Goal: Navigation & Orientation: Understand site structure

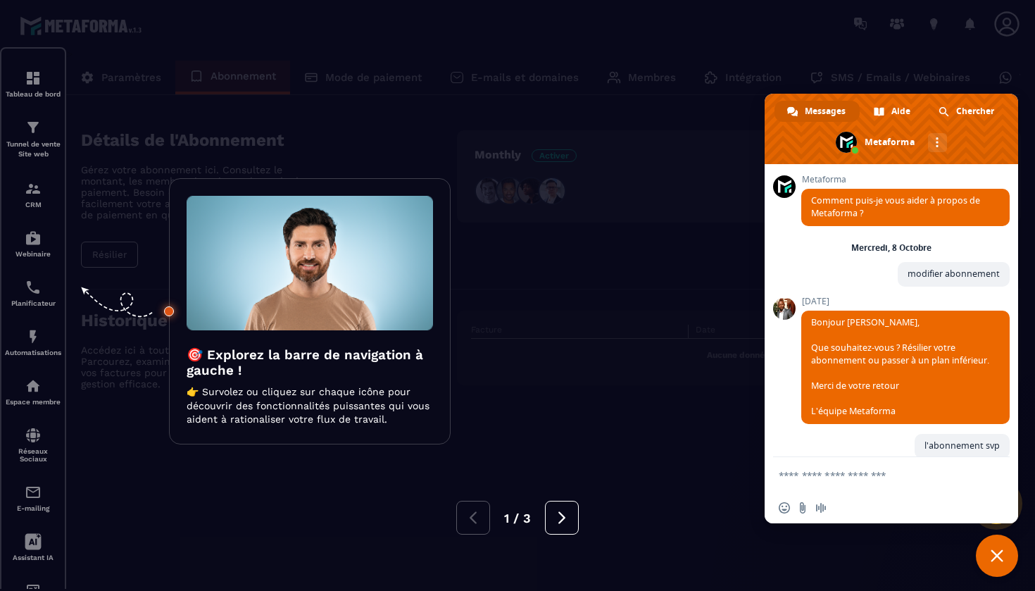
scroll to position [956, 0]
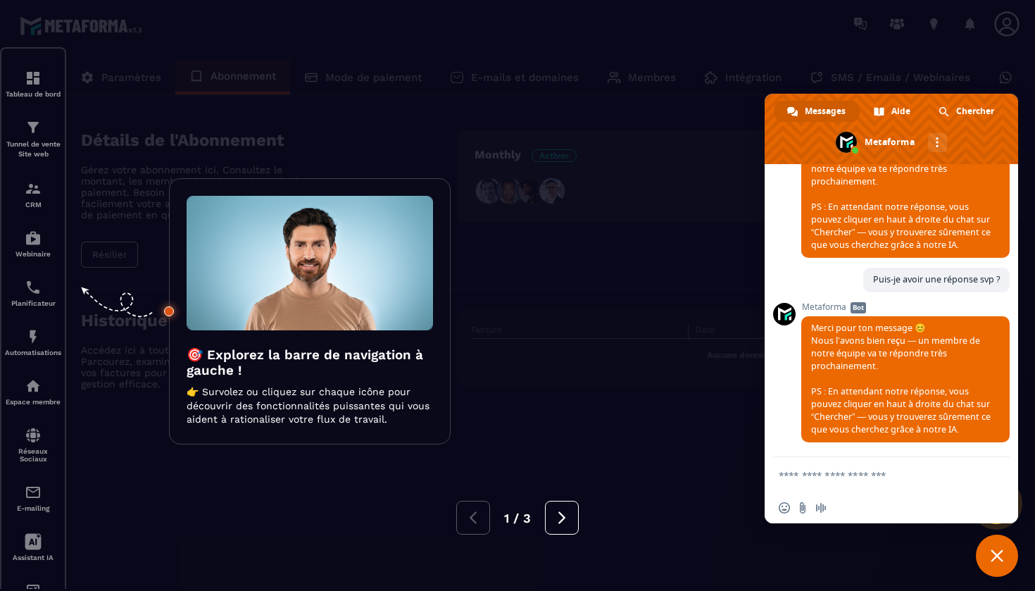
click at [426, 492] on div "1 / 3" at bounding box center [517, 513] width 1035 height 42
click at [998, 544] on span "Fermer le chat" at bounding box center [997, 556] width 42 height 42
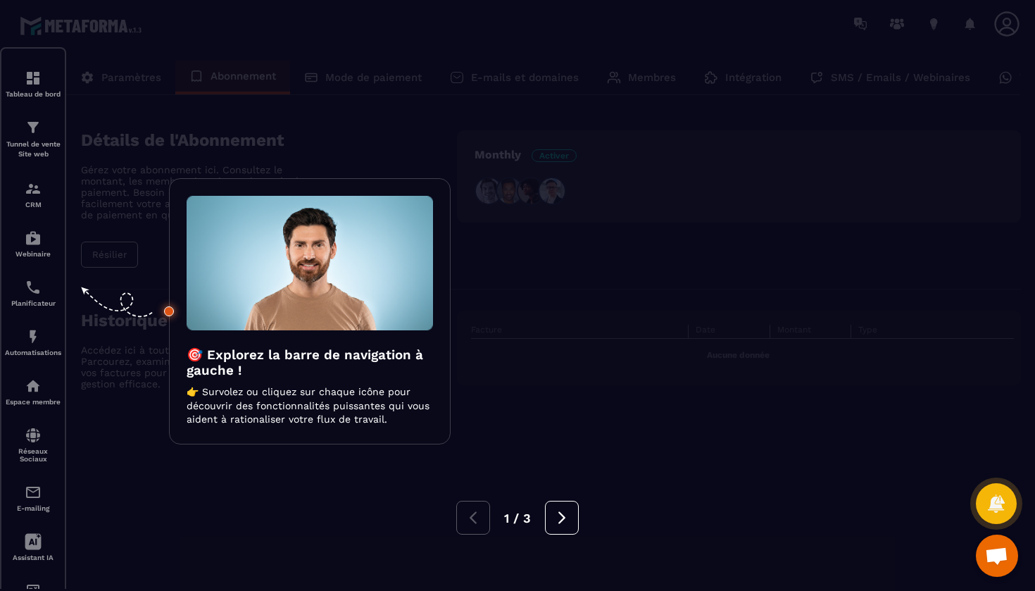
click at [706, 275] on div at bounding box center [517, 295] width 1035 height 591
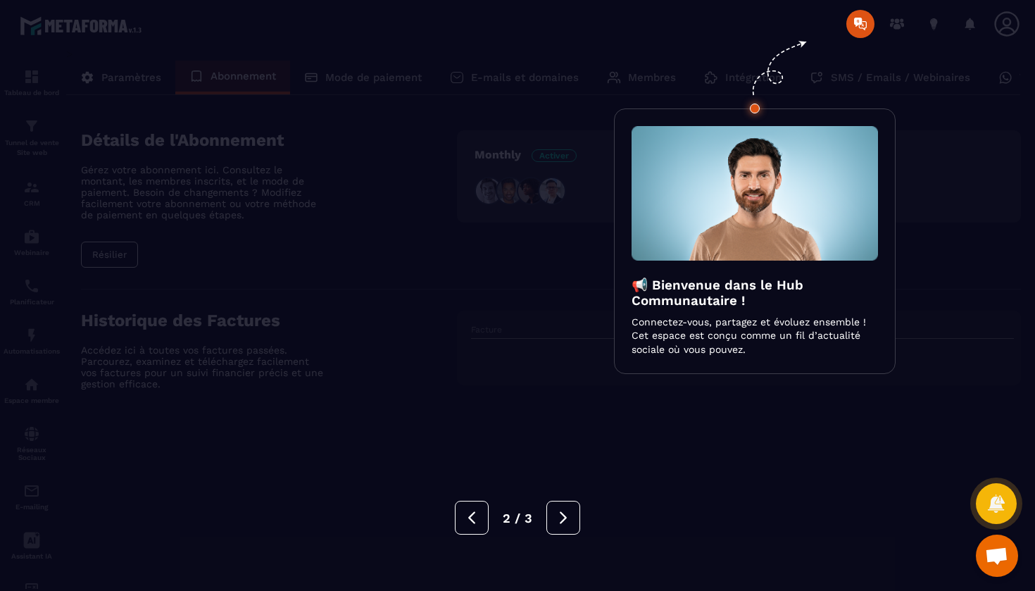
click at [583, 298] on div at bounding box center [517, 295] width 1035 height 591
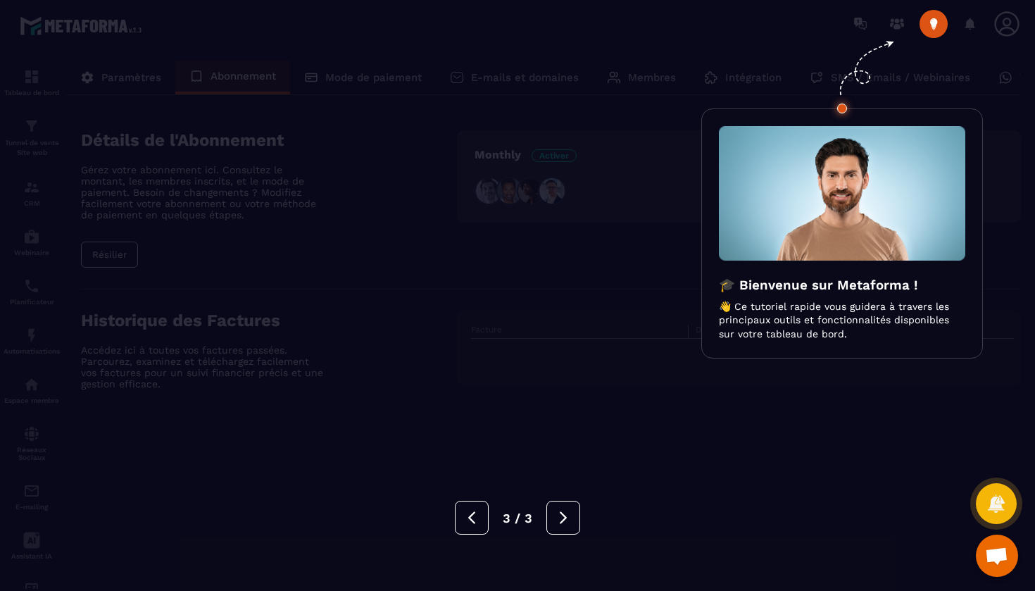
click at [573, 295] on div at bounding box center [517, 295] width 1035 height 591
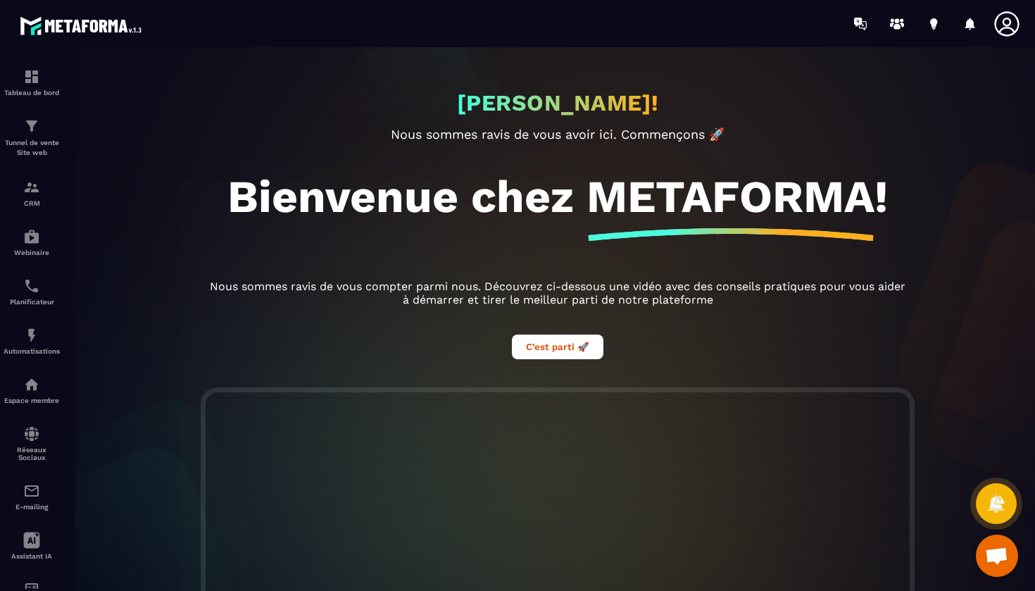
click at [1013, 29] on icon at bounding box center [1006, 23] width 25 height 25
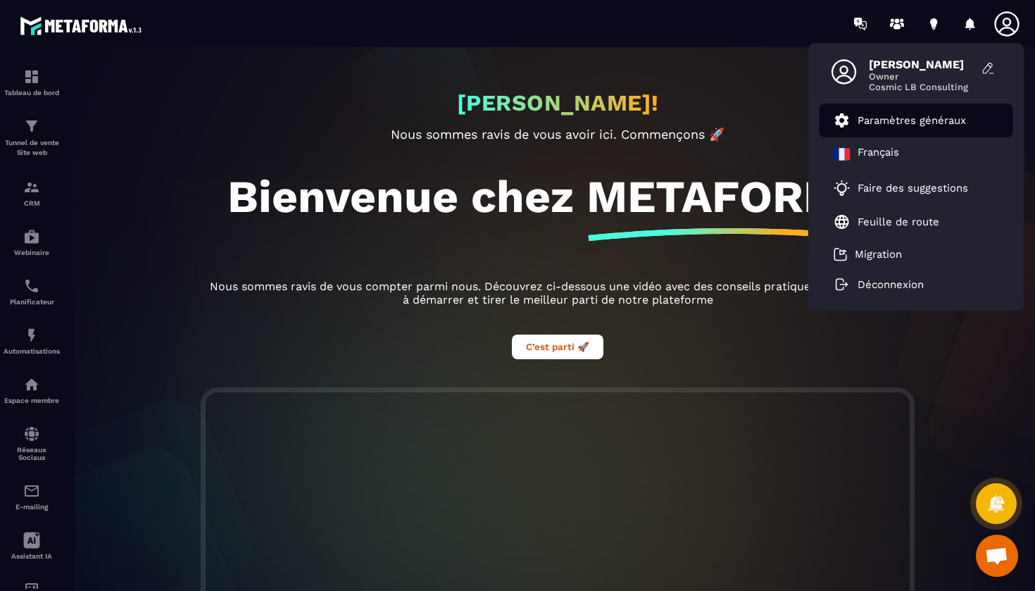
click at [876, 123] on p "Paramètres généraux" at bounding box center [912, 120] width 108 height 13
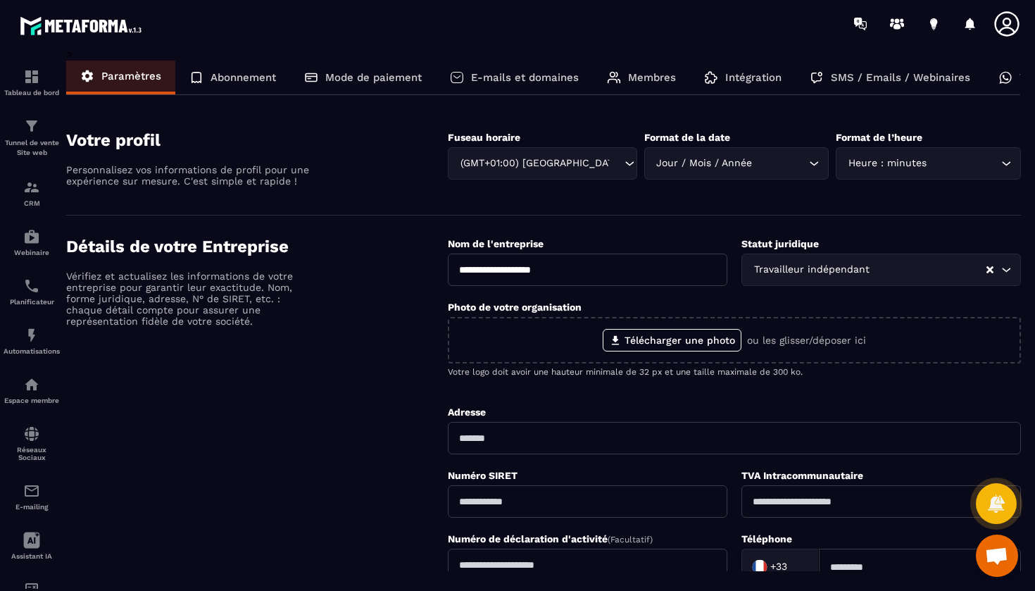
click at [246, 73] on p "Abonnement" at bounding box center [243, 77] width 65 height 13
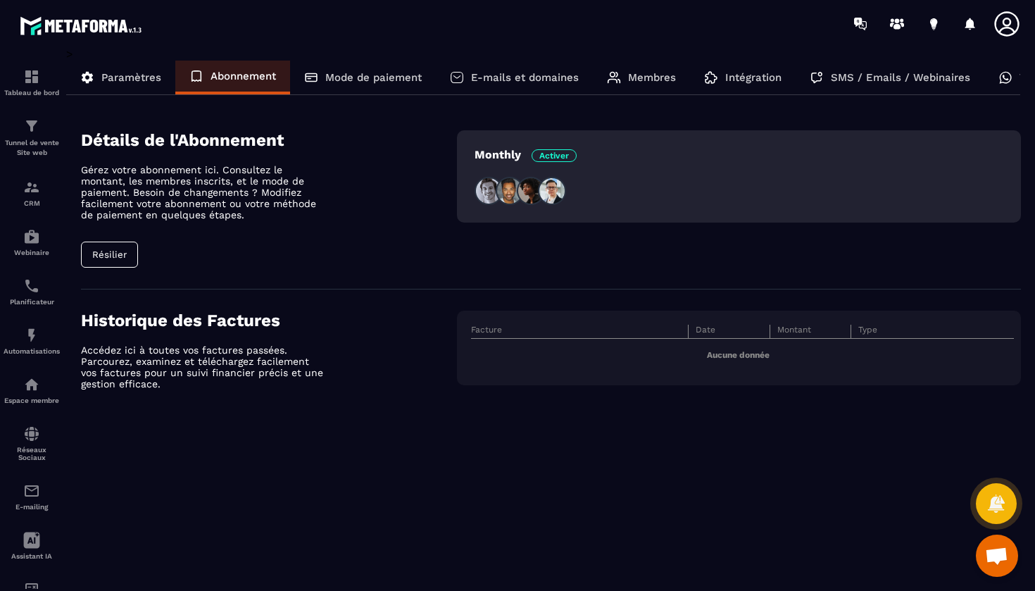
click at [110, 249] on div "Tableau de bord Tunnel de vente Site web CRM Webinaire Planificateur Automatisa…" at bounding box center [120, 318] width 240 height 542
click at [574, 153] on span "Activer" at bounding box center [554, 155] width 45 height 13
click at [575, 154] on span "Activer" at bounding box center [554, 155] width 45 height 13
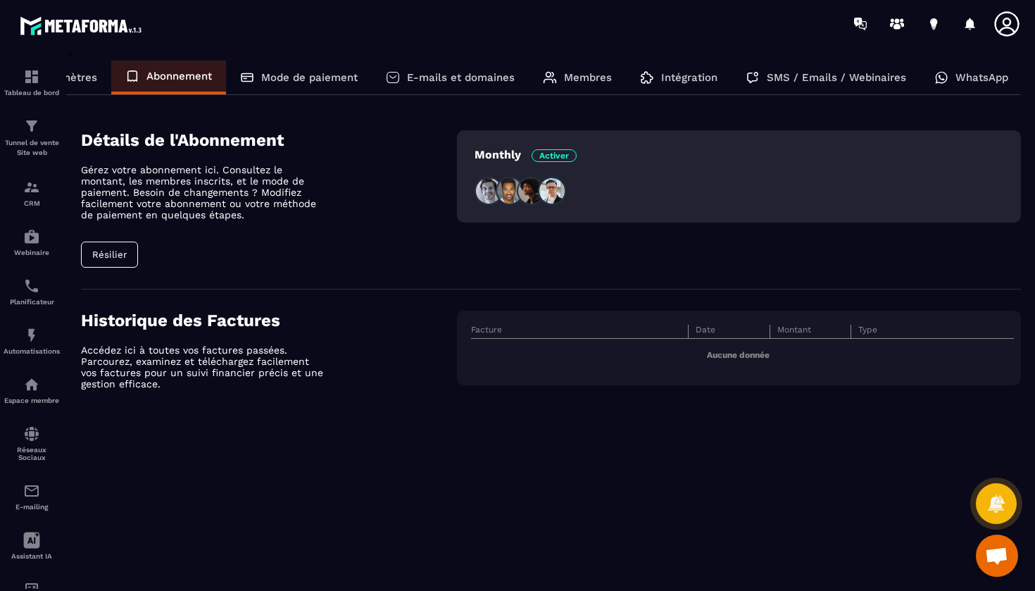
scroll to position [0, 63]
click at [682, 83] on p "Intégration" at bounding box center [690, 77] width 56 height 13
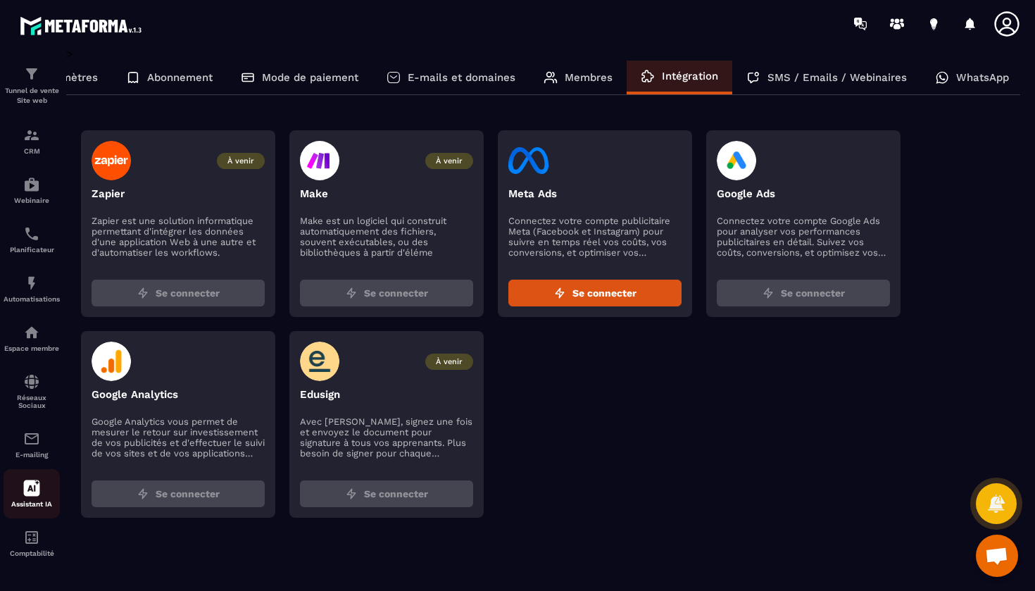
scroll to position [52, 0]
click at [32, 549] on p "Comptabilité" at bounding box center [32, 553] width 56 height 8
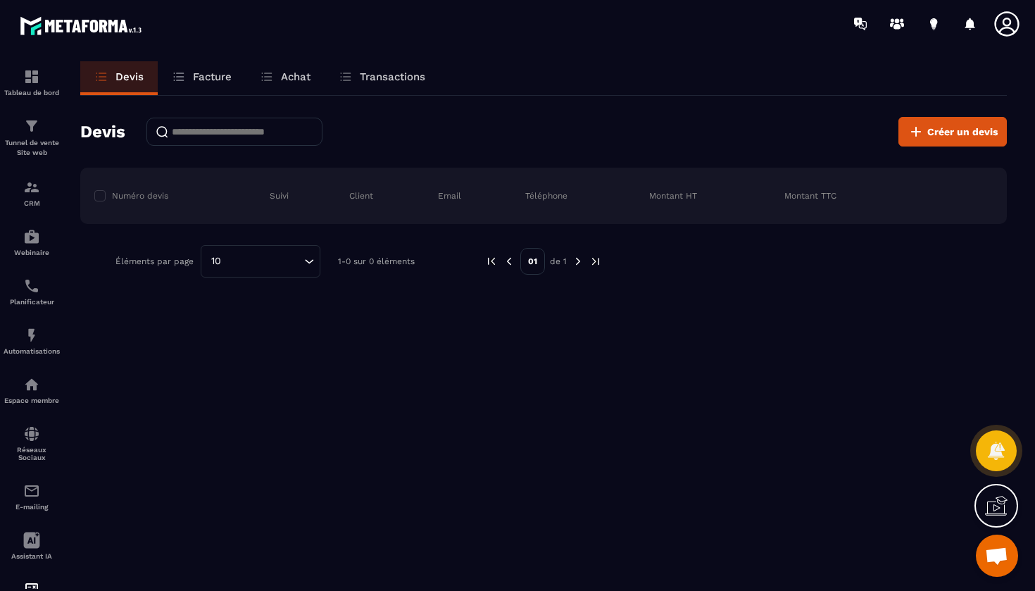
click at [194, 87] on div "Tableau de bord Tunnel de vente Site web CRM Webinaire Planificateur Automatisa…" at bounding box center [120, 318] width 240 height 542
click at [196, 81] on p "Facture" at bounding box center [212, 76] width 39 height 13
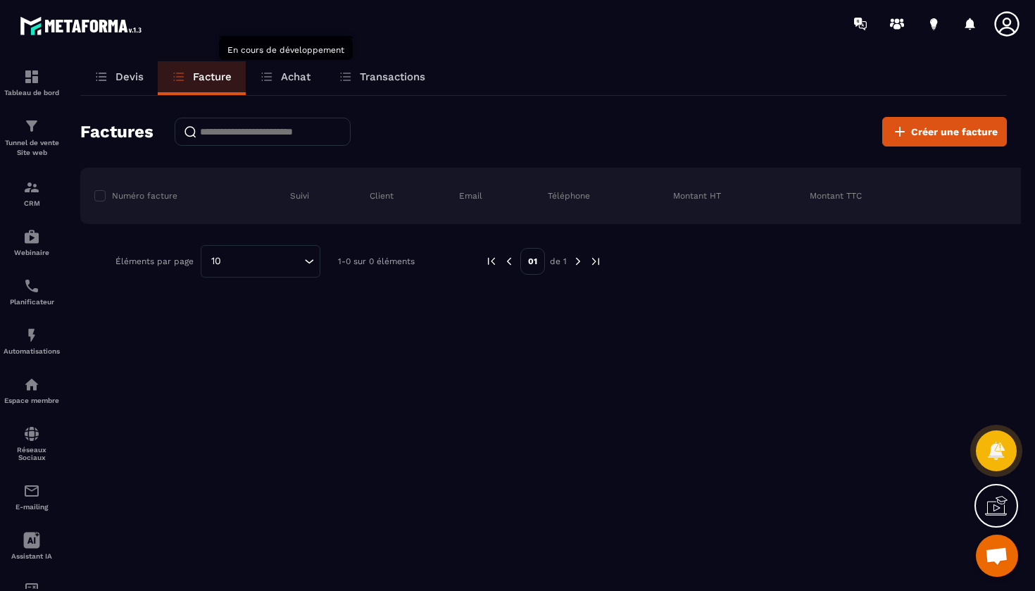
click at [290, 87] on div "Achat" at bounding box center [285, 78] width 79 height 34
click at [299, 82] on p "Achat" at bounding box center [296, 76] width 30 height 13
click at [385, 74] on p "Transactions" at bounding box center [392, 76] width 65 height 13
click at [285, 80] on p "Achat" at bounding box center [296, 76] width 30 height 13
click at [42, 95] on p "Tableau de bord" at bounding box center [32, 93] width 56 height 8
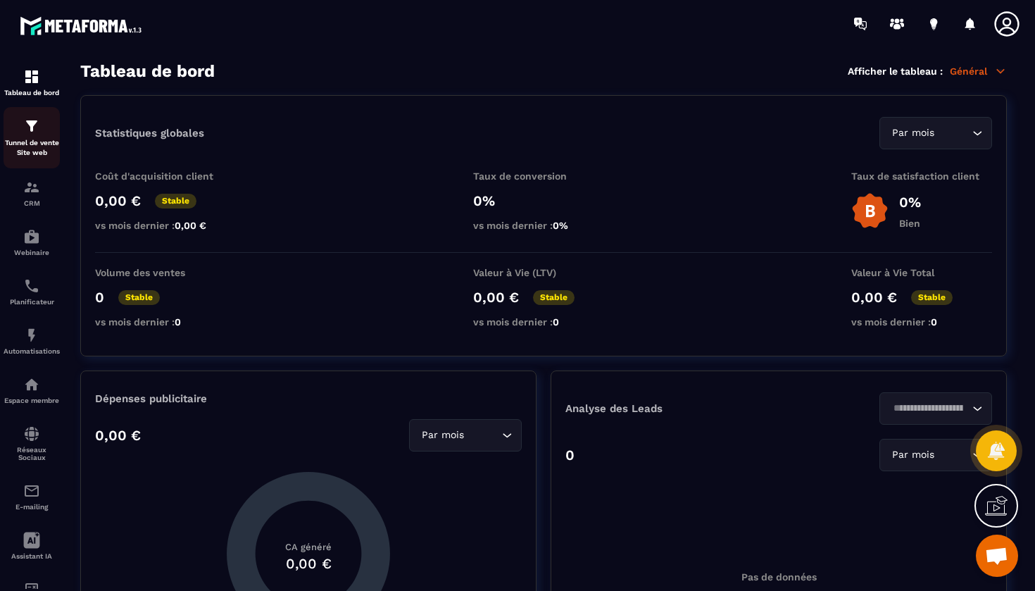
click at [35, 137] on div "Tunnel de vente Site web" at bounding box center [32, 138] width 56 height 40
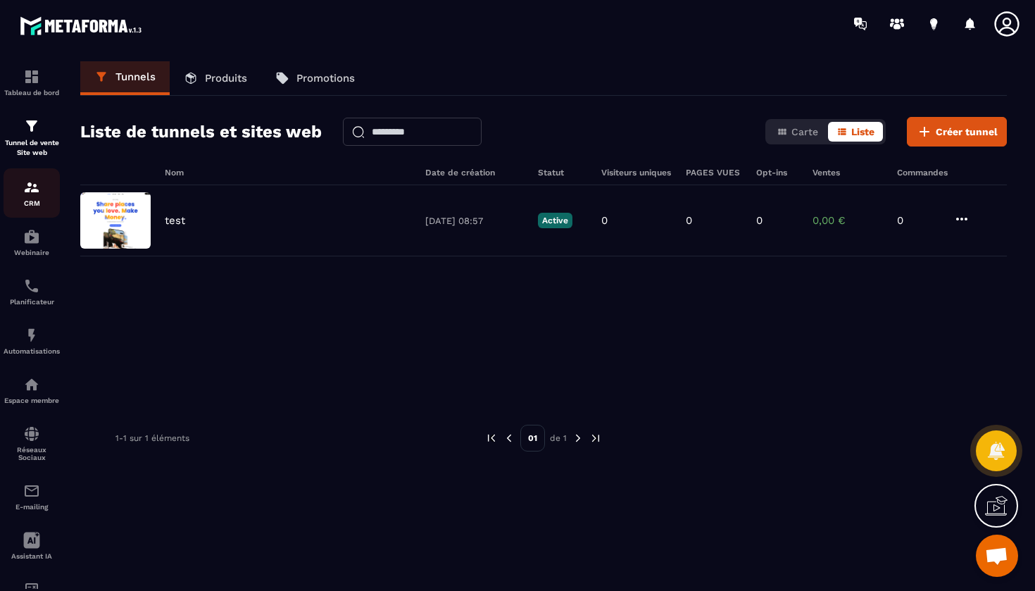
click at [35, 189] on img at bounding box center [31, 187] width 17 height 17
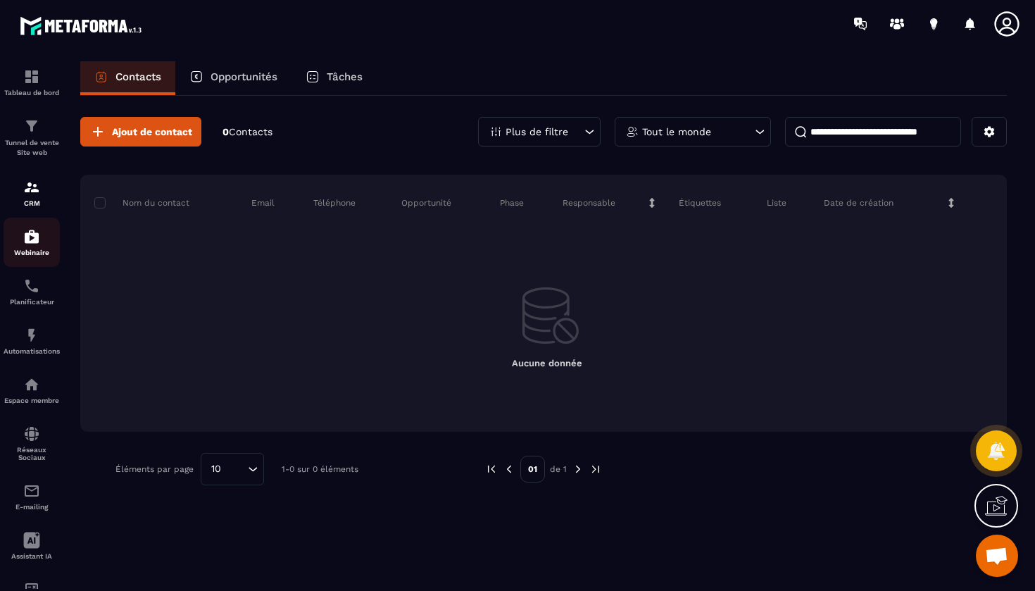
click at [35, 244] on img at bounding box center [31, 236] width 17 height 17
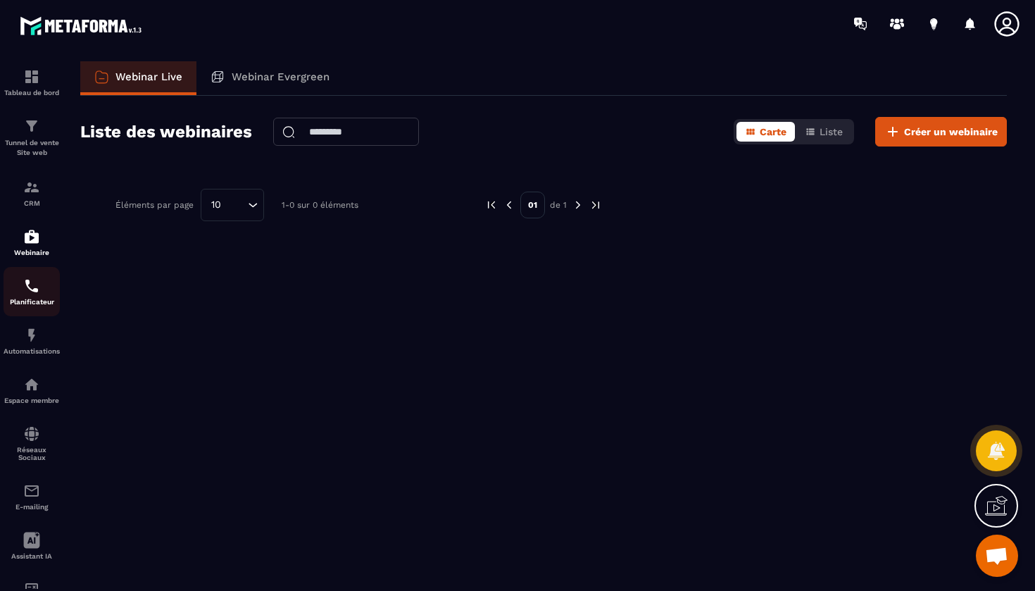
click at [32, 305] on p "Planificateur" at bounding box center [32, 302] width 56 height 8
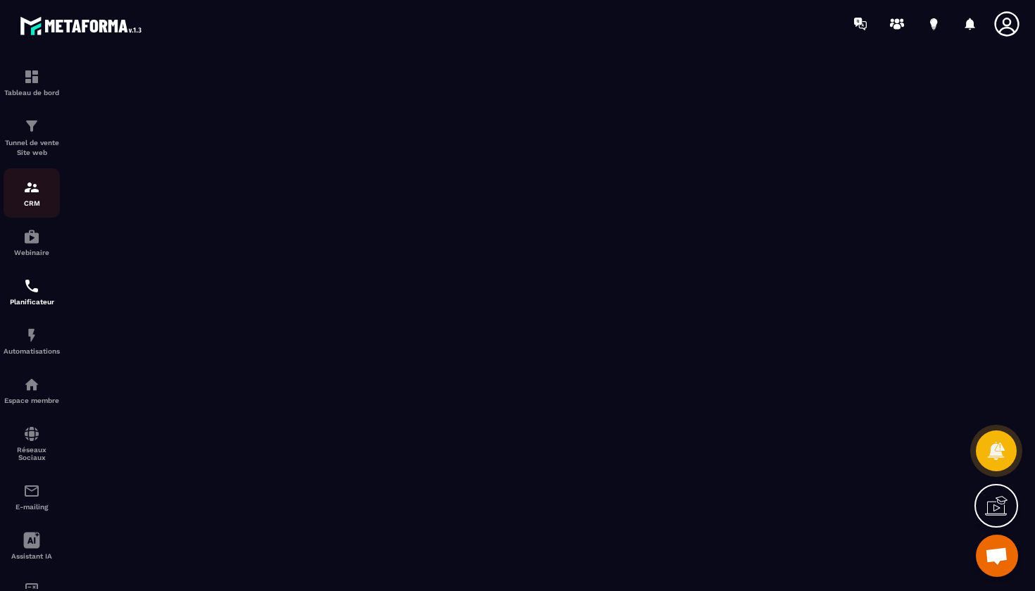
click at [30, 195] on img at bounding box center [31, 187] width 17 height 17
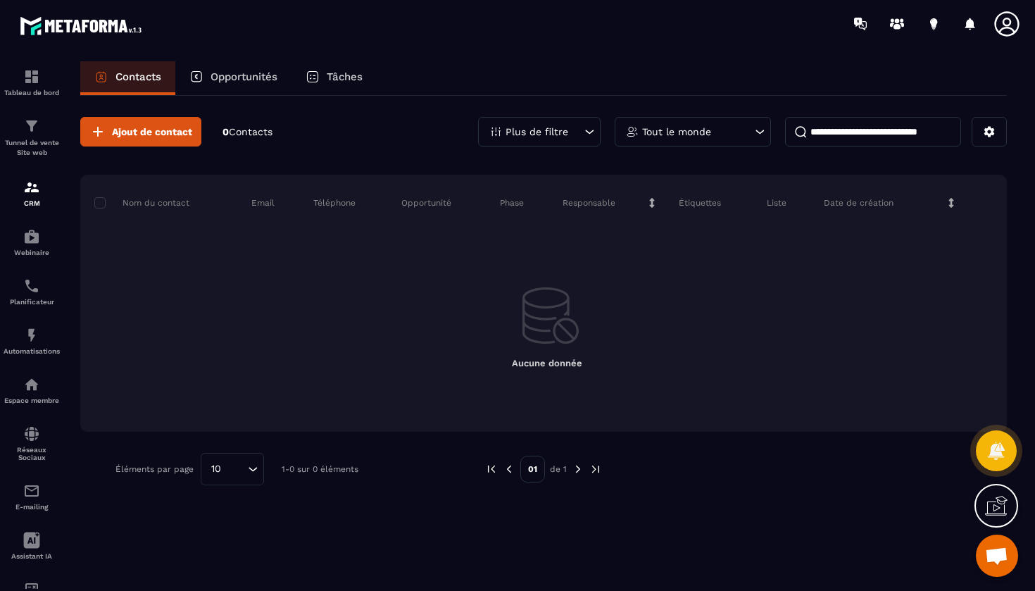
click at [135, 131] on div "Tableau de bord Tunnel de vente Site web CRM Webinaire Planificateur Automatisa…" at bounding box center [120, 318] width 240 height 542
click at [123, 142] on div "Tableau de bord Tunnel de vente Site web CRM Webinaire Planificateur Automatisa…" at bounding box center [120, 318] width 240 height 542
click at [29, 462] on link "Réseaux Sociaux" at bounding box center [32, 443] width 56 height 57
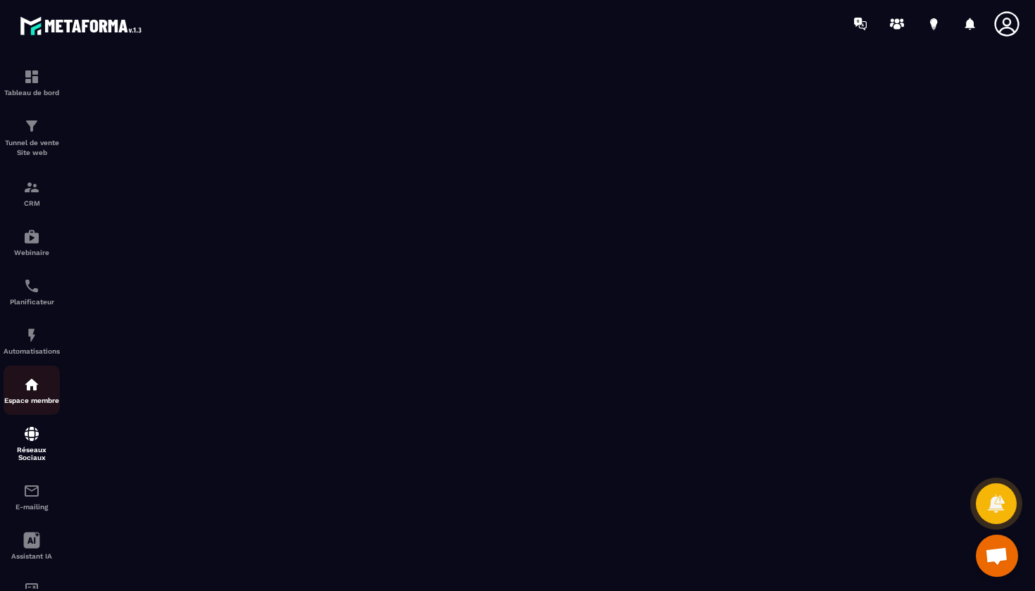
click at [34, 396] on div "Espace membre" at bounding box center [32, 390] width 56 height 28
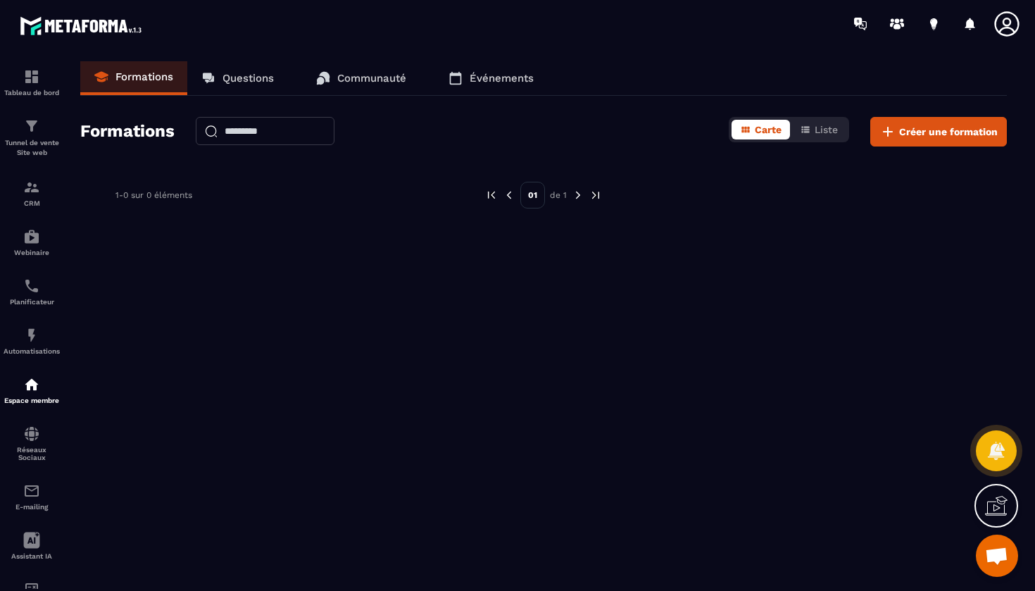
click at [1006, 31] on icon at bounding box center [1007, 24] width 28 height 28
